Goal: Information Seeking & Learning: Learn about a topic

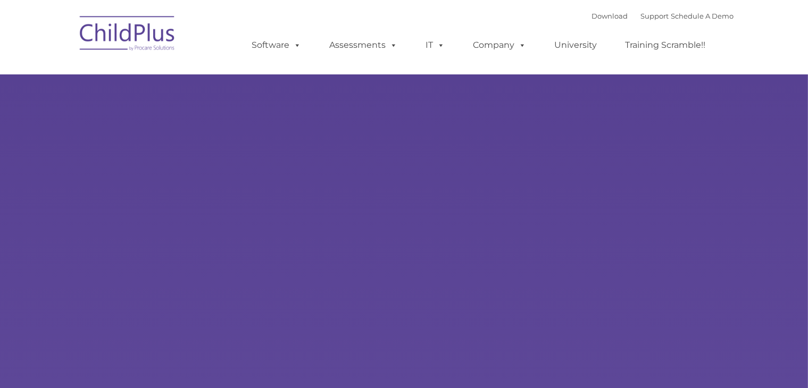
type input ""
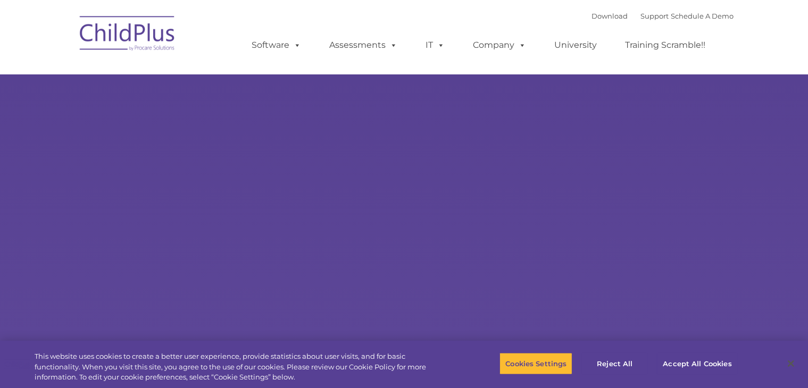
select select "MEDIUM"
click at [697, 362] on button "Accept All Cookies" at bounding box center [697, 364] width 80 height 22
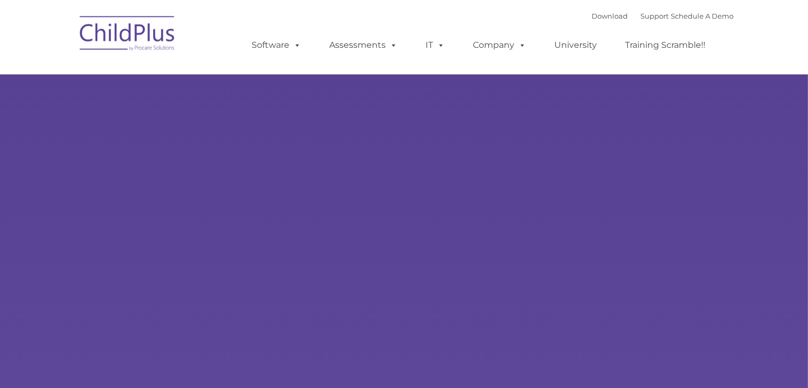
type input ""
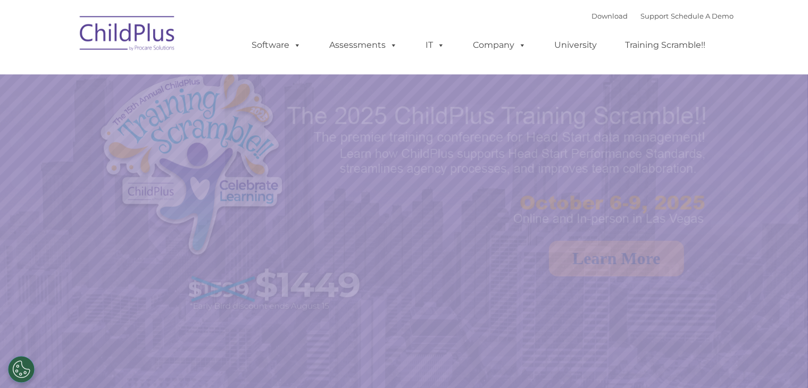
select select "MEDIUM"
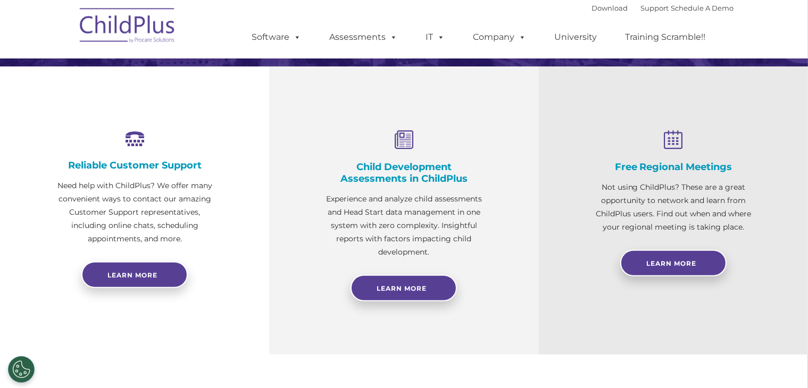
scroll to position [351, 0]
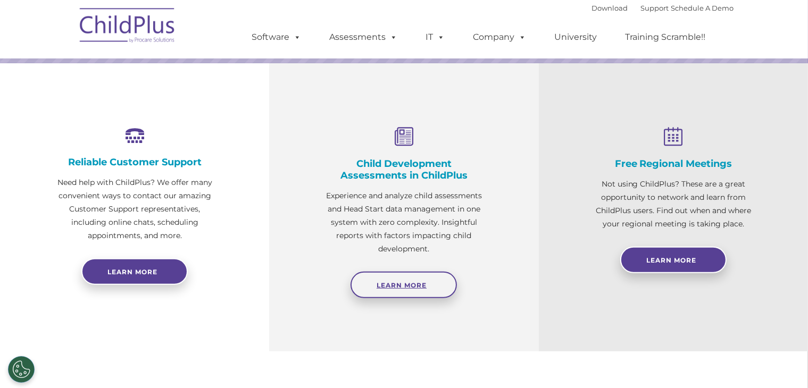
click at [423, 287] on span "Learn More" at bounding box center [401, 285] width 50 height 8
click at [417, 283] on span "Learn More" at bounding box center [401, 285] width 50 height 8
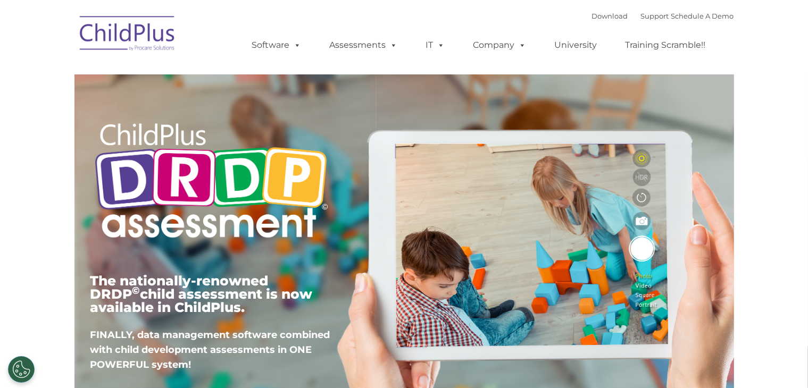
type input ""
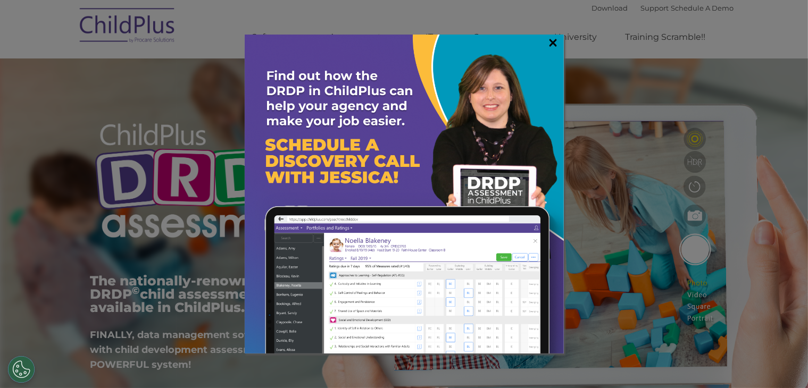
click at [554, 40] on link "×" at bounding box center [553, 42] width 12 height 11
